Goal: Task Accomplishment & Management: Use online tool/utility

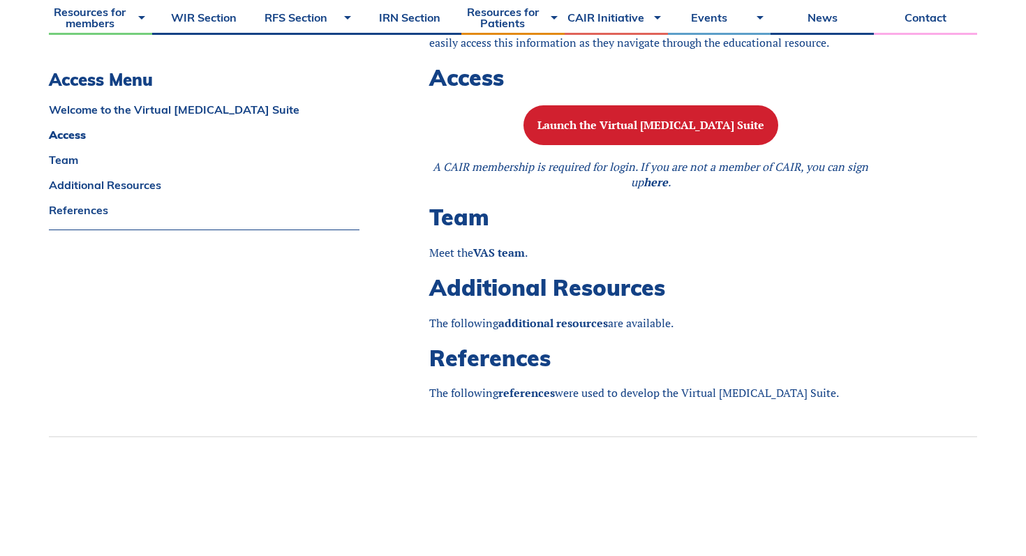
scroll to position [1127, 0]
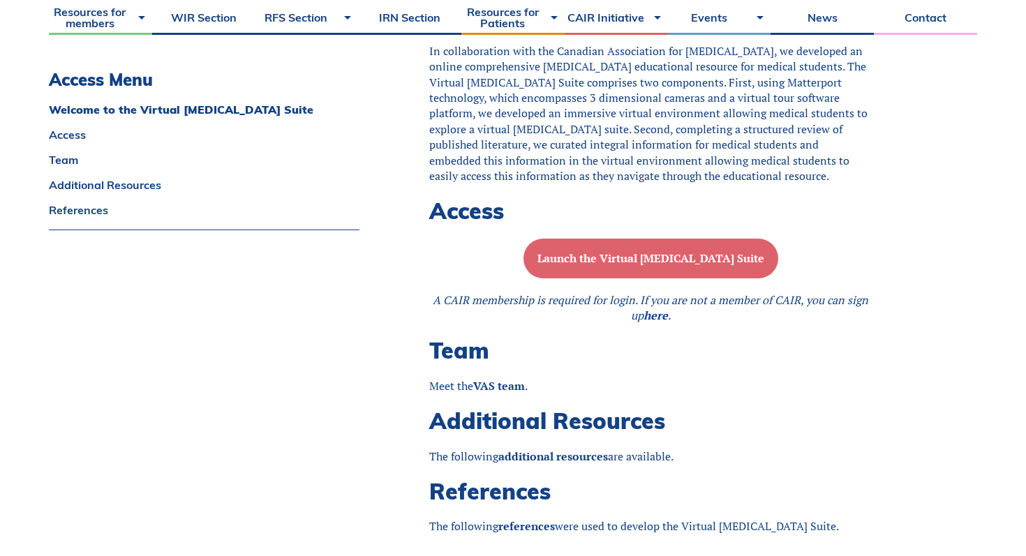
click at [677, 258] on b "Launch the Virtual [MEDICAL_DATA] Suite" at bounding box center [650, 257] width 227 height 15
click at [619, 262] on b "Launch the Virtual [MEDICAL_DATA] Suite" at bounding box center [650, 257] width 227 height 15
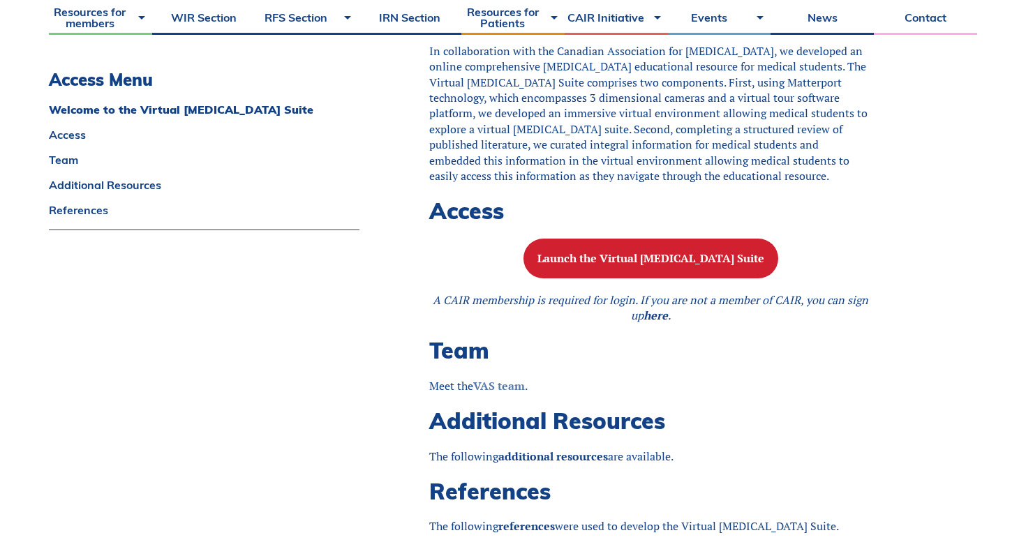
click at [507, 394] on strong "VAS team" at bounding box center [499, 385] width 52 height 15
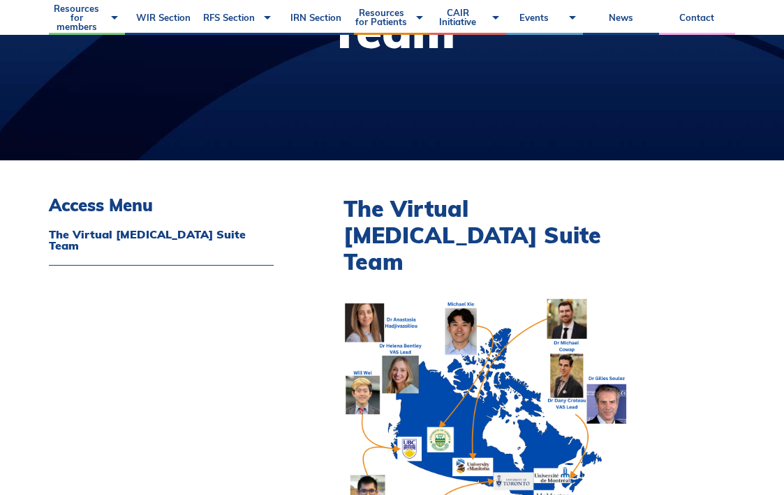
scroll to position [234, 0]
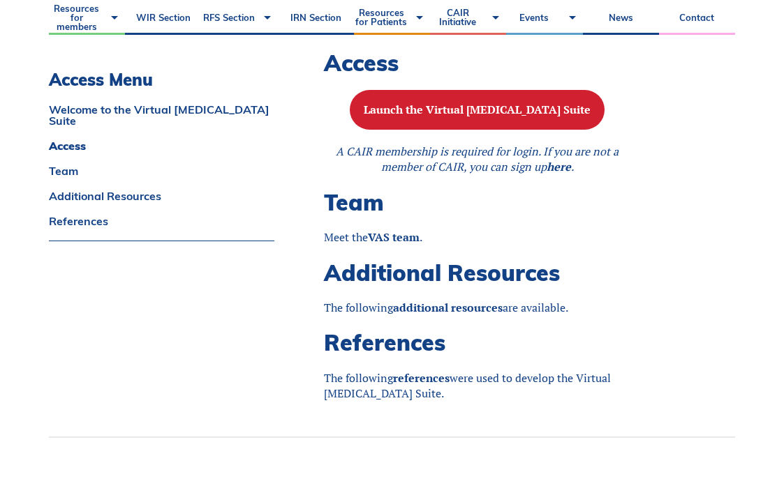
scroll to position [1467, 0]
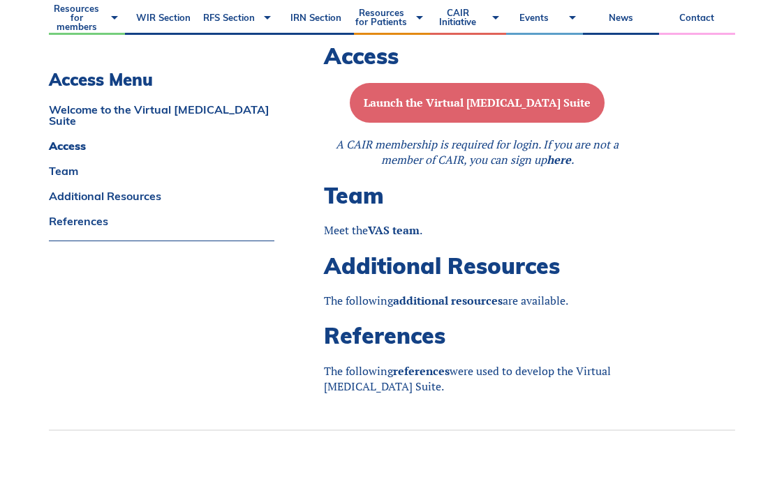
click at [419, 110] on b "Launch the Virtual [MEDICAL_DATA] Suite" at bounding box center [477, 102] width 227 height 15
